Goal: Transaction & Acquisition: Purchase product/service

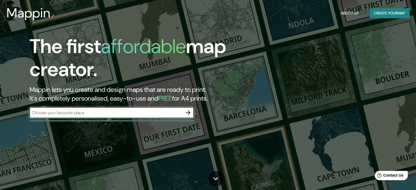
click at [149, 116] on div "​" at bounding box center [112, 112] width 164 height 11
type input "[GEOGRAPHIC_DATA]"
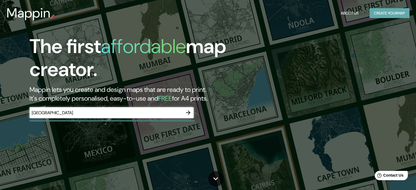
click at [394, 12] on button "Create your map" at bounding box center [390, 13] width 40 height 10
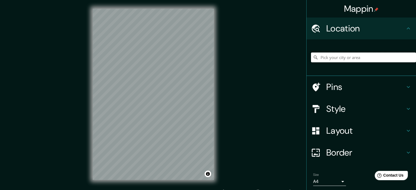
click at [352, 61] on input "Pick your city or area" at bounding box center [363, 58] width 105 height 10
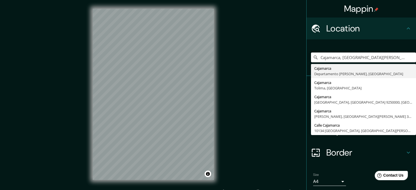
type input "Cajamarca, [GEOGRAPHIC_DATA][PERSON_NAME], [GEOGRAPHIC_DATA]"
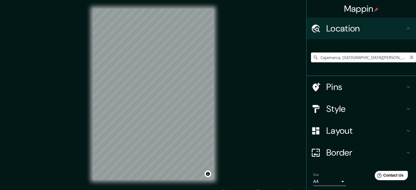
click at [410, 58] on icon "Clear" at bounding box center [412, 57] width 4 height 4
paste input "-7.1825634031571814, -78.47986325096312"
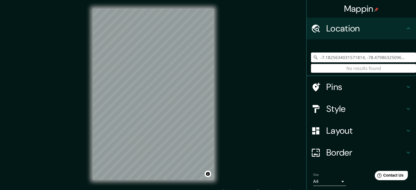
type input "-7.1825634031571814, -78.47986325096312"
drag, startPoint x: 384, startPoint y: 58, endPoint x: 313, endPoint y: 61, distance: 70.7
click at [313, 61] on input "-7.1825634031571814, -78.47986325096312" at bounding box center [363, 58] width 105 height 10
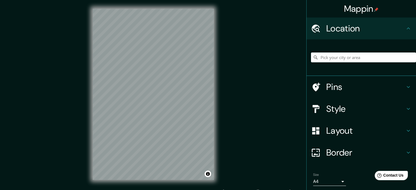
click at [338, 108] on h4 "Style" at bounding box center [366, 108] width 79 height 11
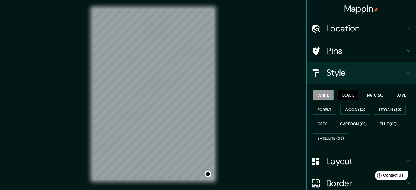
click at [343, 95] on button "Black" at bounding box center [348, 95] width 21 height 10
click at [365, 94] on button "Natural" at bounding box center [375, 95] width 25 height 10
click at [216, 142] on div "© Mapbox © OpenStreetMap Improve this map" at bounding box center [153, 94] width 139 height 189
click at [319, 96] on button "White" at bounding box center [323, 95] width 21 height 10
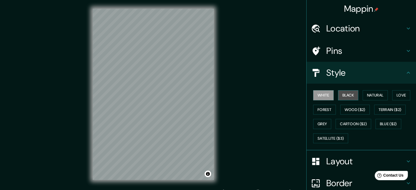
click at [341, 97] on button "Black" at bounding box center [348, 95] width 21 height 10
click at [320, 97] on button "White" at bounding box center [323, 95] width 21 height 10
click at [320, 110] on button "Forest" at bounding box center [324, 110] width 23 height 10
click at [318, 97] on button "White" at bounding box center [323, 95] width 21 height 10
click at [351, 109] on button "Wood ($2)" at bounding box center [355, 110] width 30 height 10
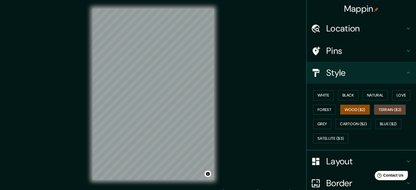
click at [377, 108] on button "Terrain ($2)" at bounding box center [390, 110] width 32 height 10
click at [322, 125] on button "Grey" at bounding box center [322, 124] width 18 height 10
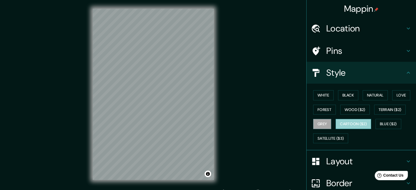
click at [360, 123] on button "Cartoon ($2)" at bounding box center [354, 124] width 36 height 10
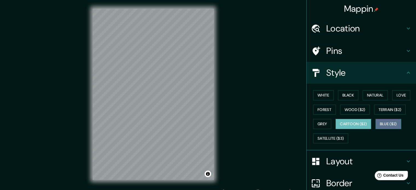
click at [379, 121] on button "Blue ($2)" at bounding box center [389, 124] width 26 height 10
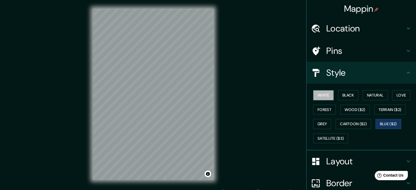
click at [324, 93] on button "White" at bounding box center [323, 95] width 21 height 10
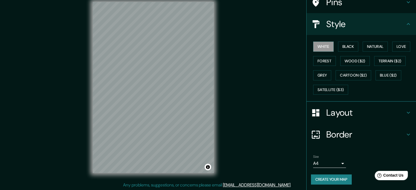
scroll to position [7, 0]
click at [334, 179] on button "Create your map" at bounding box center [331, 180] width 41 height 10
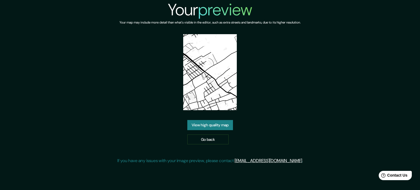
click at [323, 144] on div "Your preview Your map may include more detail than what's visible in the editor…" at bounding box center [210, 84] width 420 height 169
click at [219, 122] on link "View high quality map" at bounding box center [210, 125] width 46 height 10
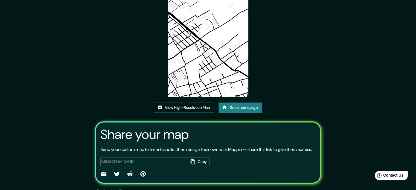
scroll to position [60, 0]
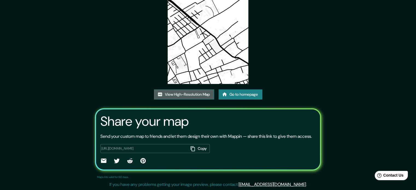
click at [196, 89] on link "View High-Resolution Map" at bounding box center [184, 94] width 60 height 10
